Goal: Navigation & Orientation: Find specific page/section

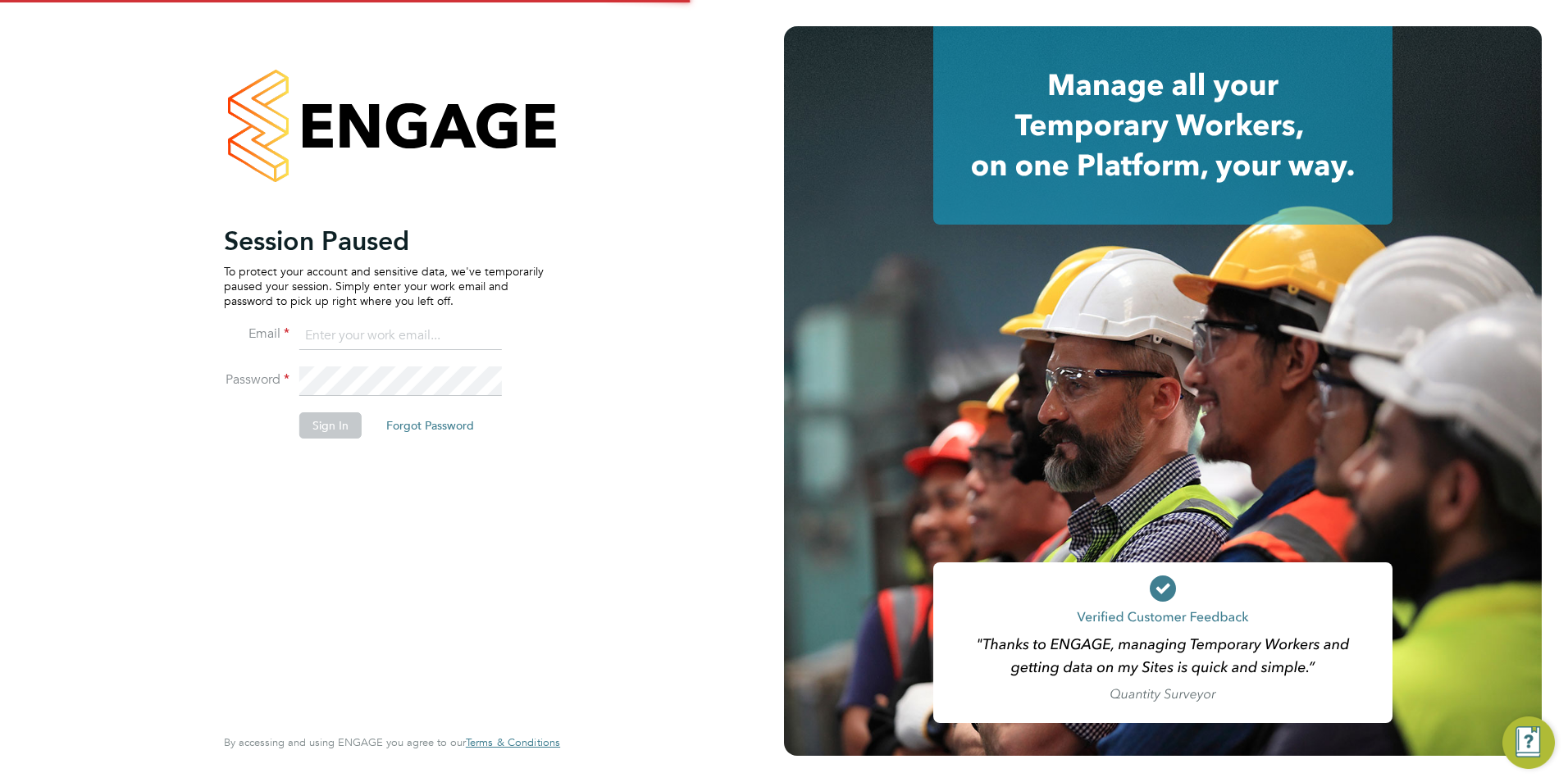
type input "[PERSON_NAME][EMAIL_ADDRESS][DOMAIN_NAME]"
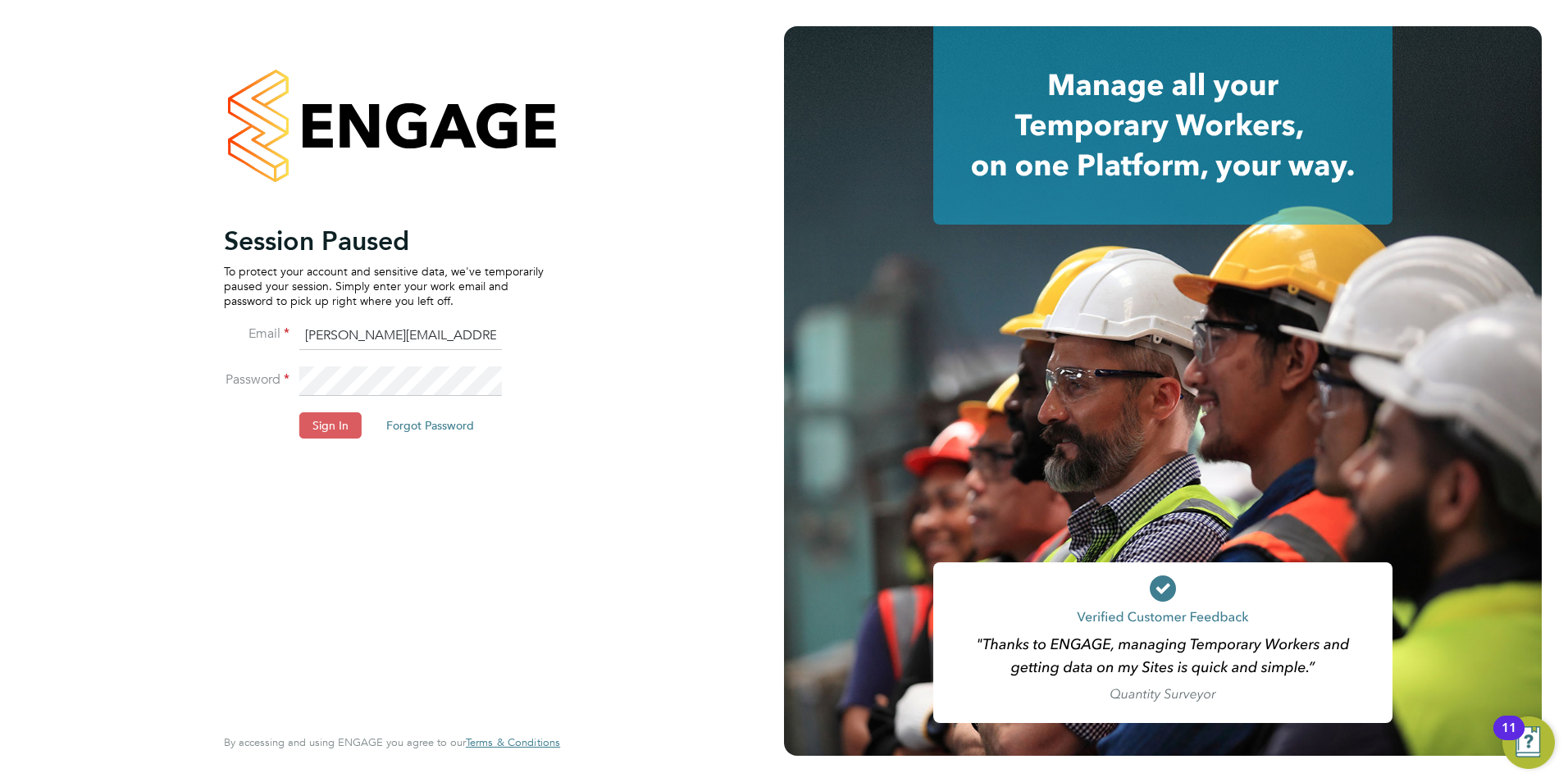
click at [317, 434] on button "Sign In" at bounding box center [330, 425] width 62 height 26
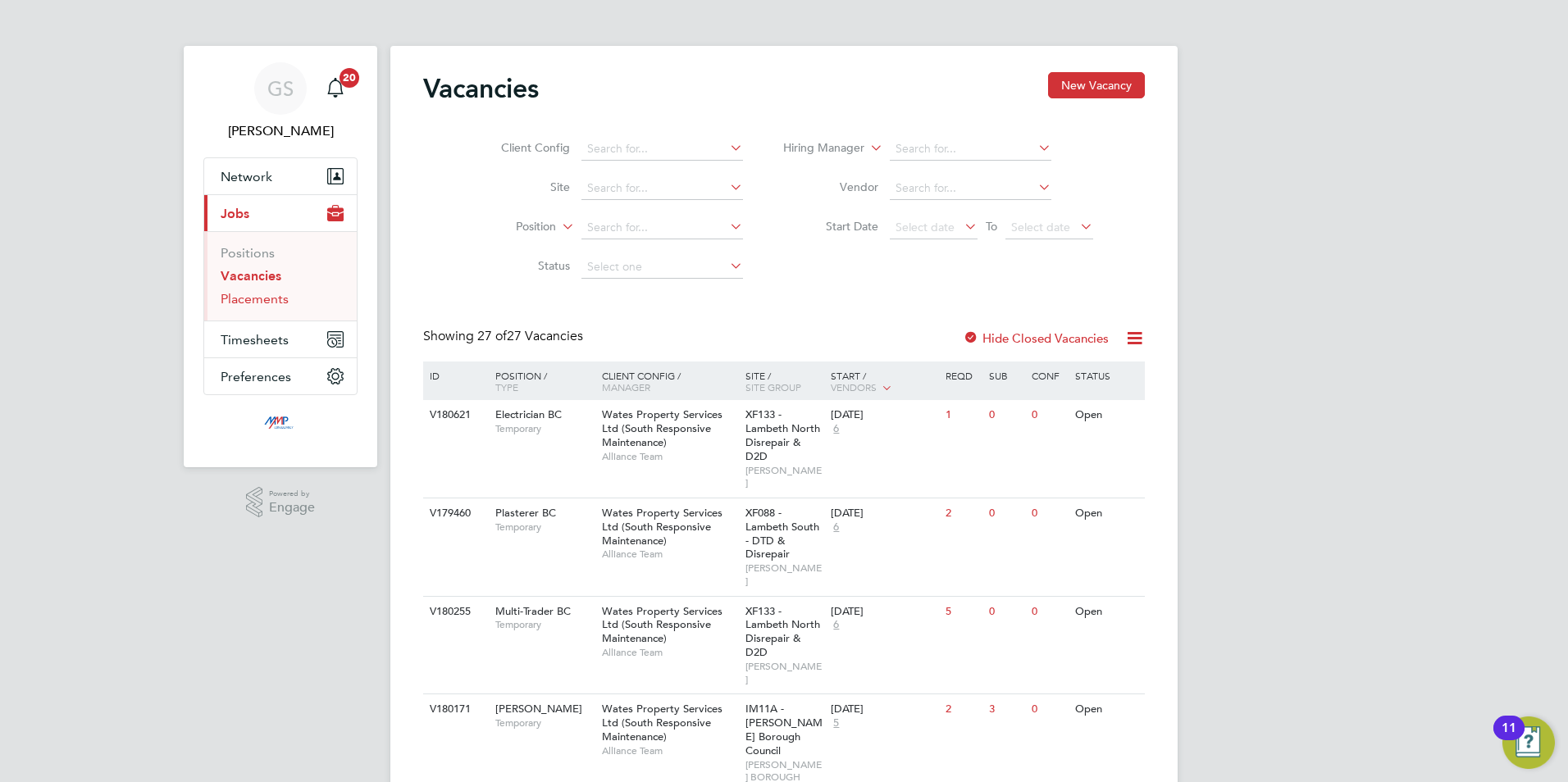
click at [276, 302] on link "Placements" at bounding box center [255, 299] width 68 height 16
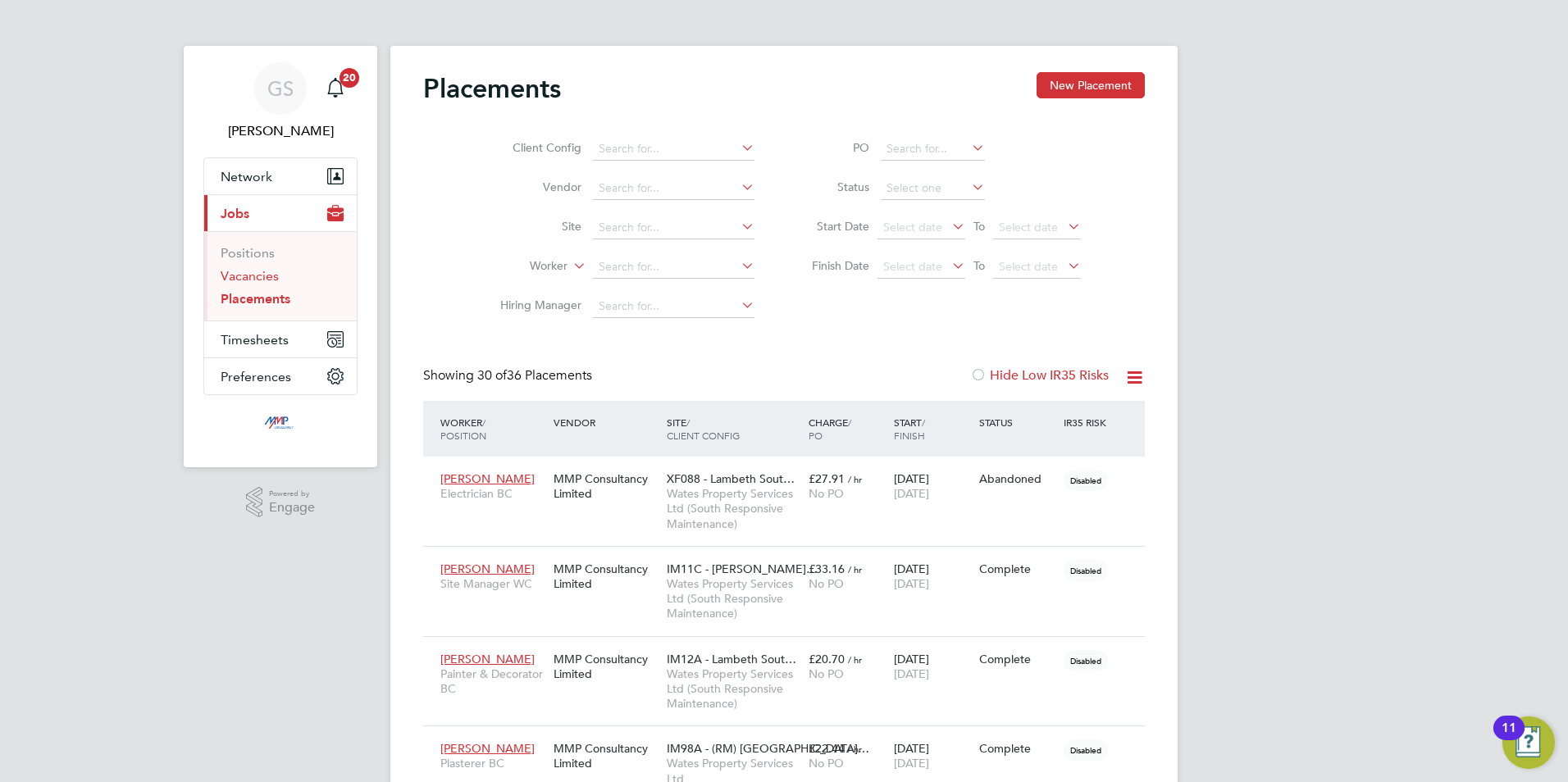
click at [269, 278] on link "Vacancies" at bounding box center [249, 276] width 58 height 16
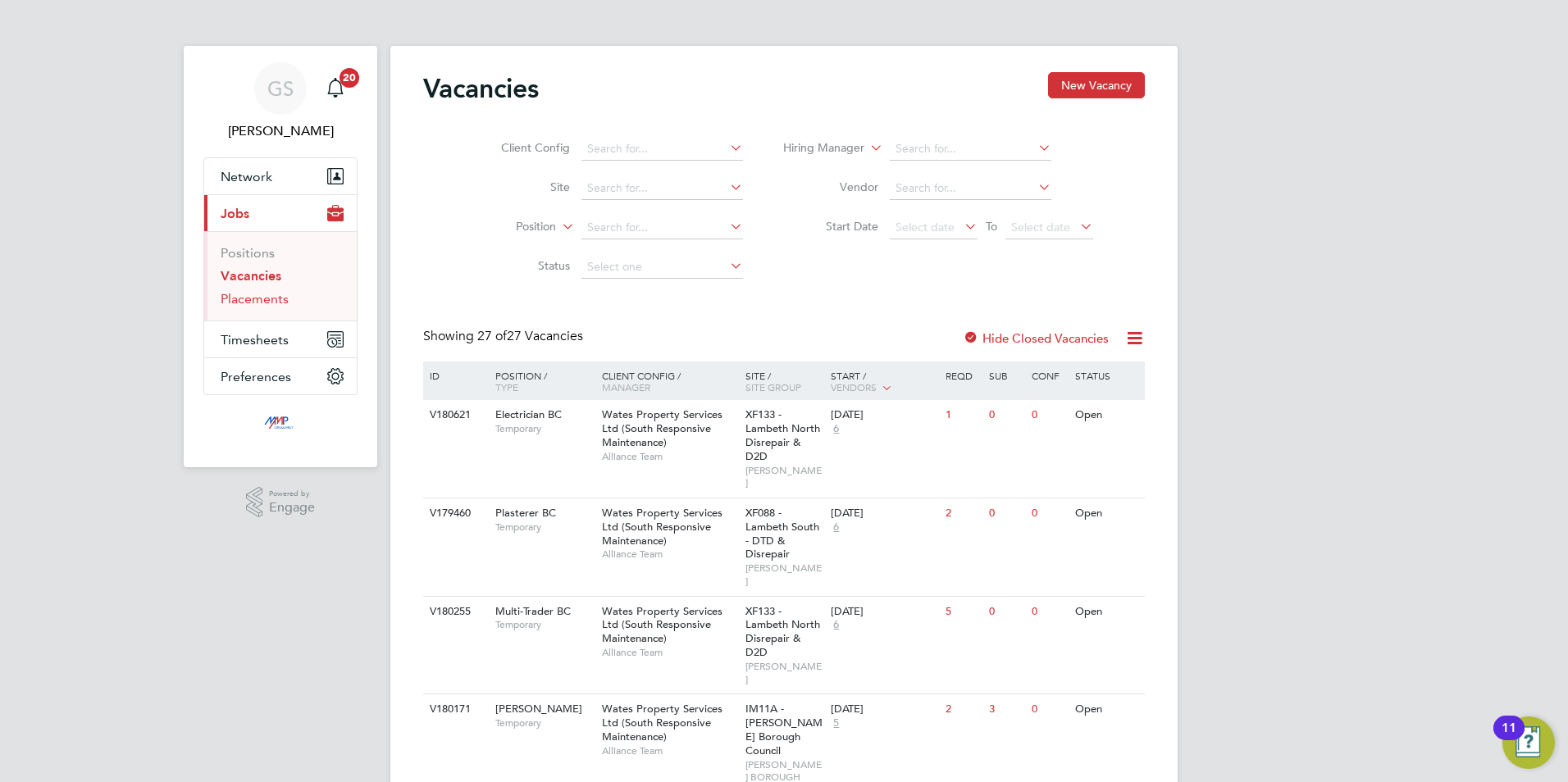
click at [275, 296] on link "Placements" at bounding box center [255, 299] width 68 height 16
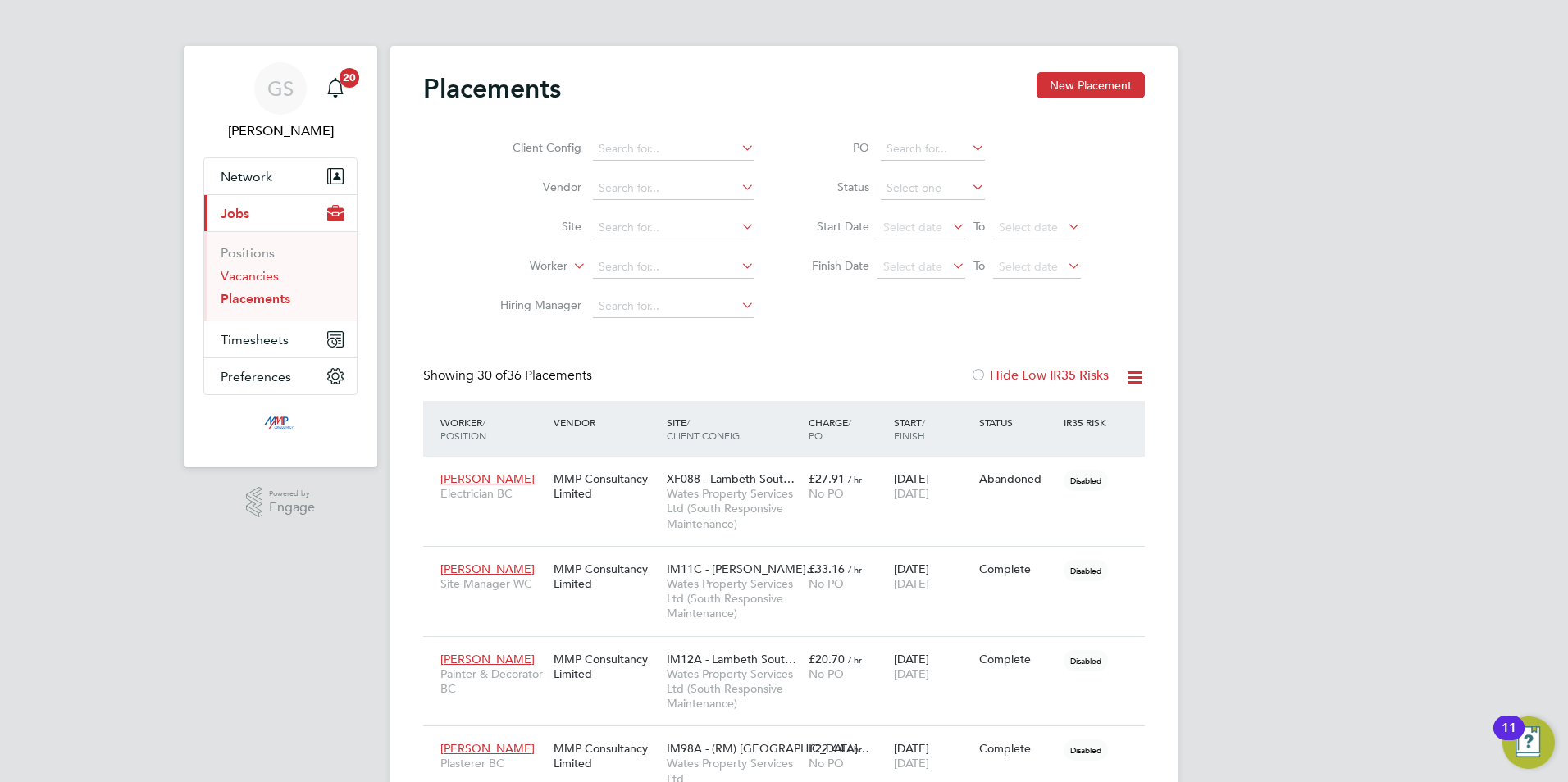
click at [276, 278] on link "Vacancies" at bounding box center [249, 276] width 58 height 16
